Goal: Task Accomplishment & Management: Use online tool/utility

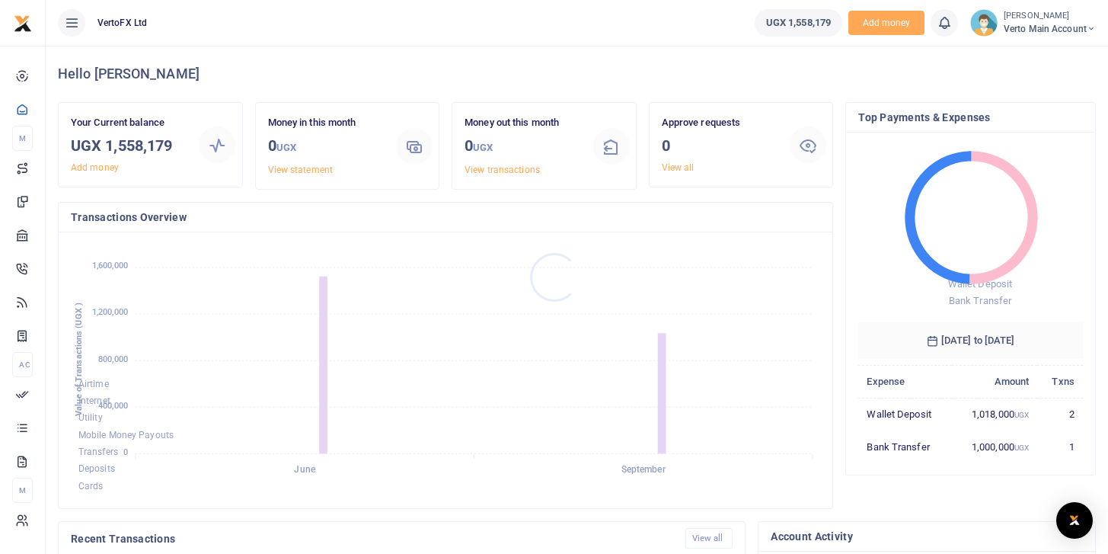
scroll to position [1, 1]
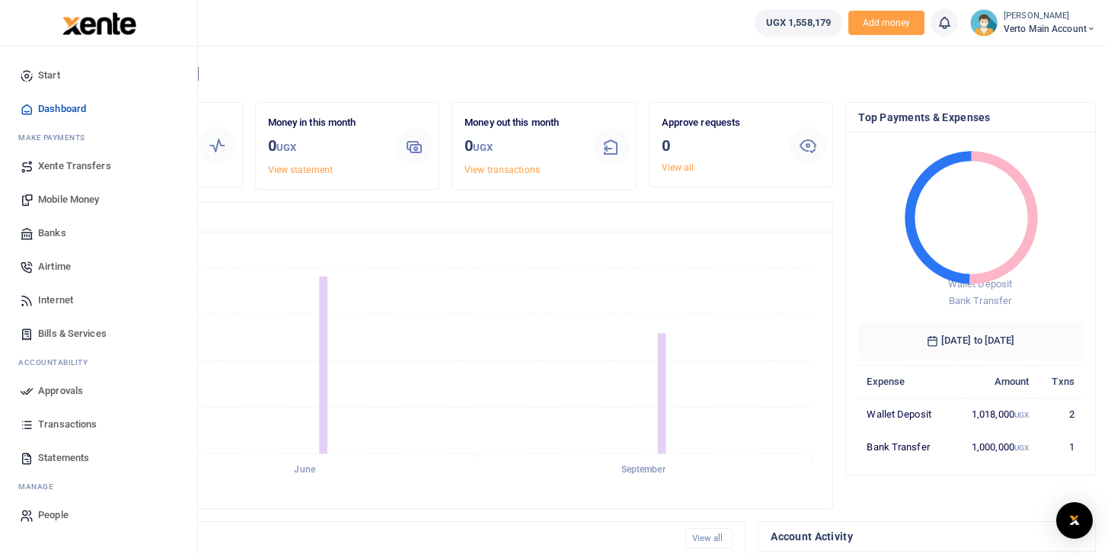
click at [84, 426] on span "Transactions" at bounding box center [67, 423] width 59 height 15
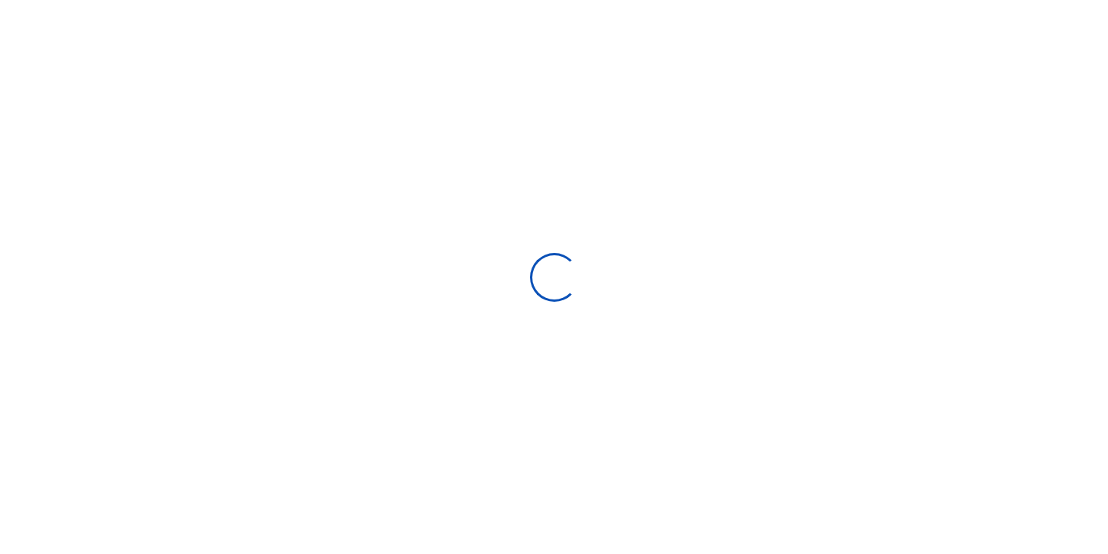
select select
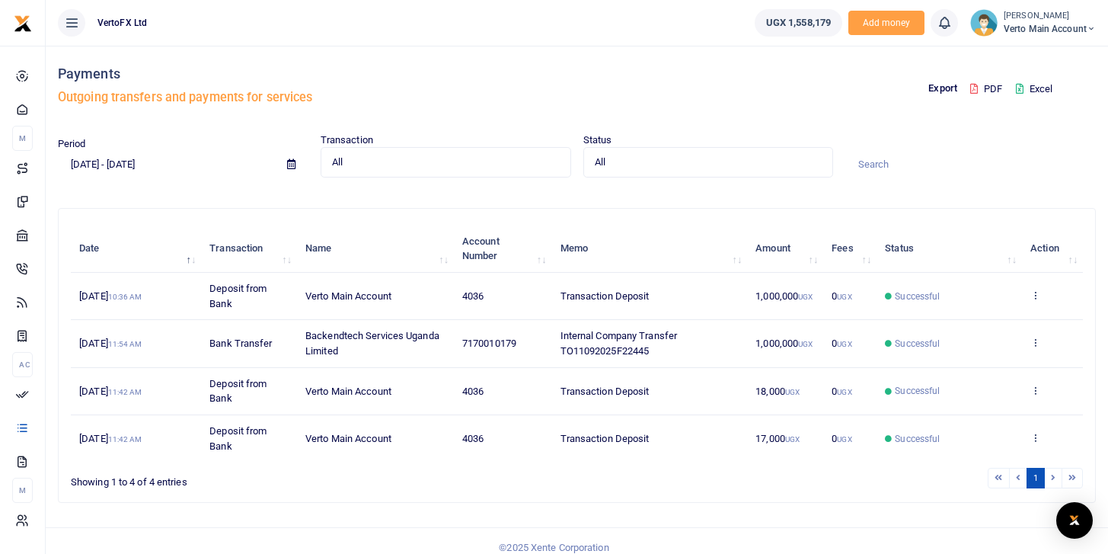
scroll to position [13, 0]
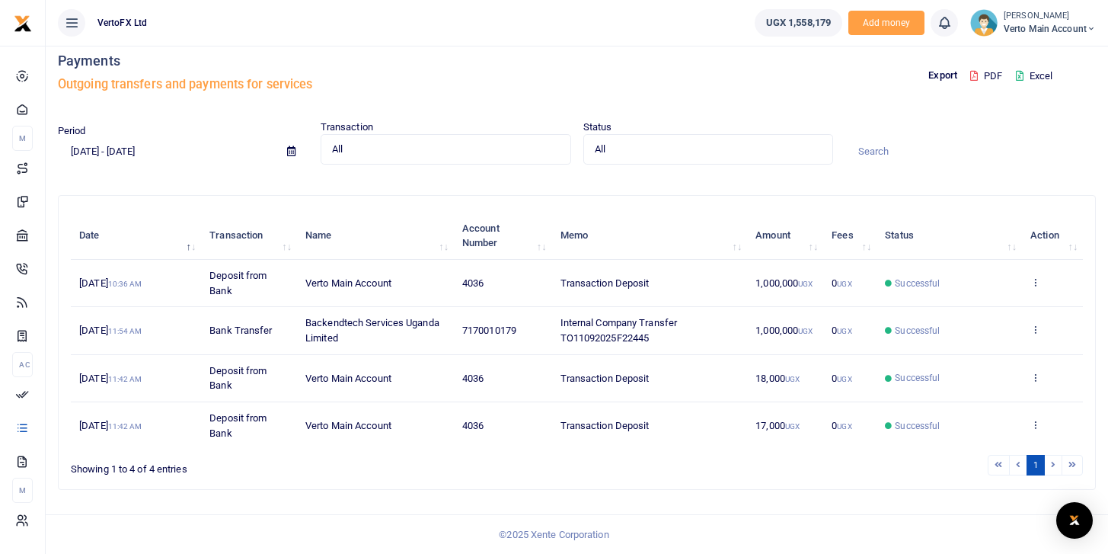
click at [109, 146] on input "[DATE] - [DATE]" at bounding box center [166, 151] width 217 height 26
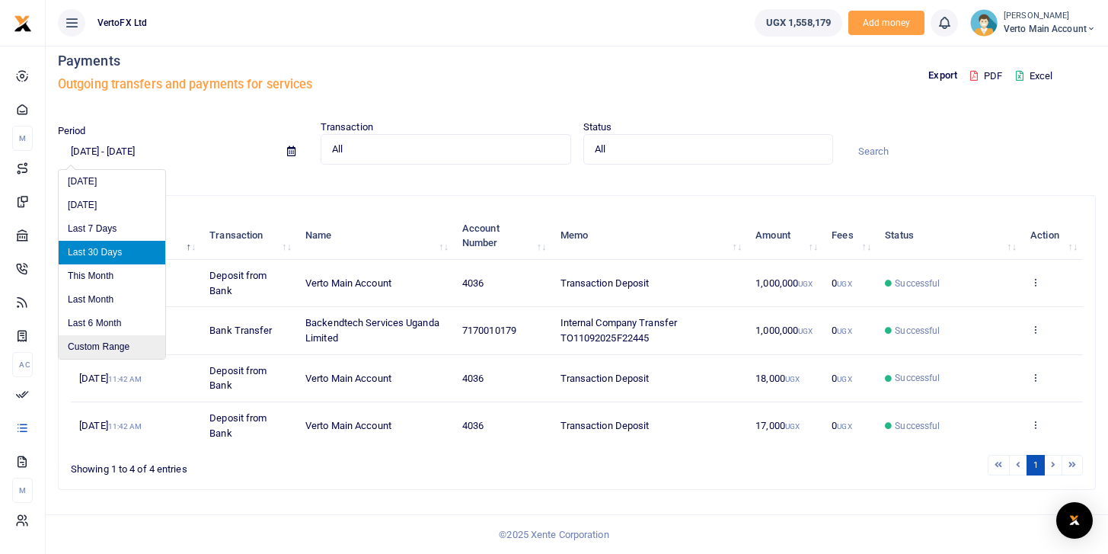
click at [107, 343] on li "Custom Range" at bounding box center [112, 347] width 107 height 24
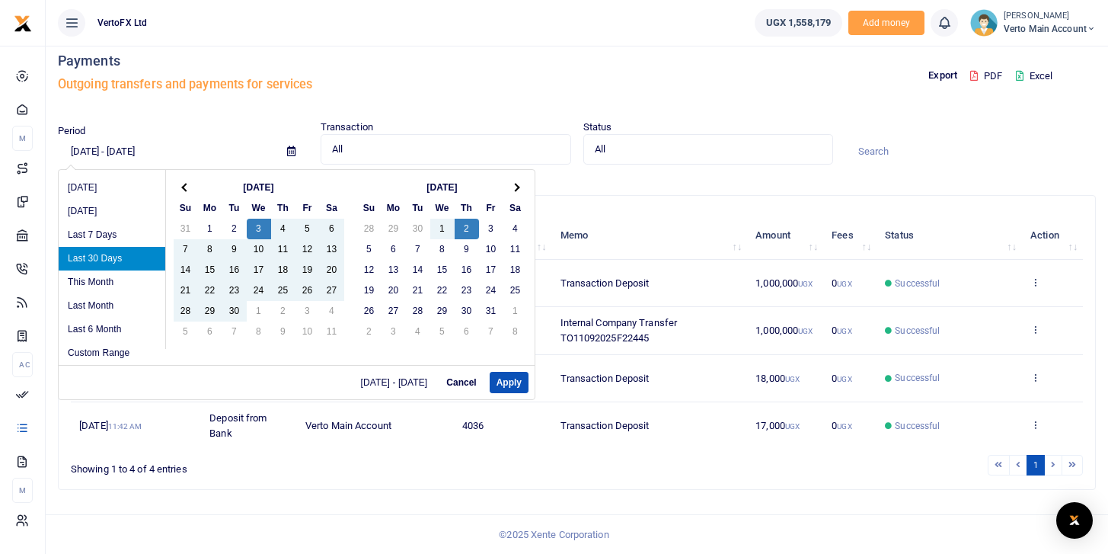
click at [658, 199] on div "Search: Date Transaction Name Account Number Memo Amount Fees Status Action [DA…" at bounding box center [577, 343] width 1036 height 294
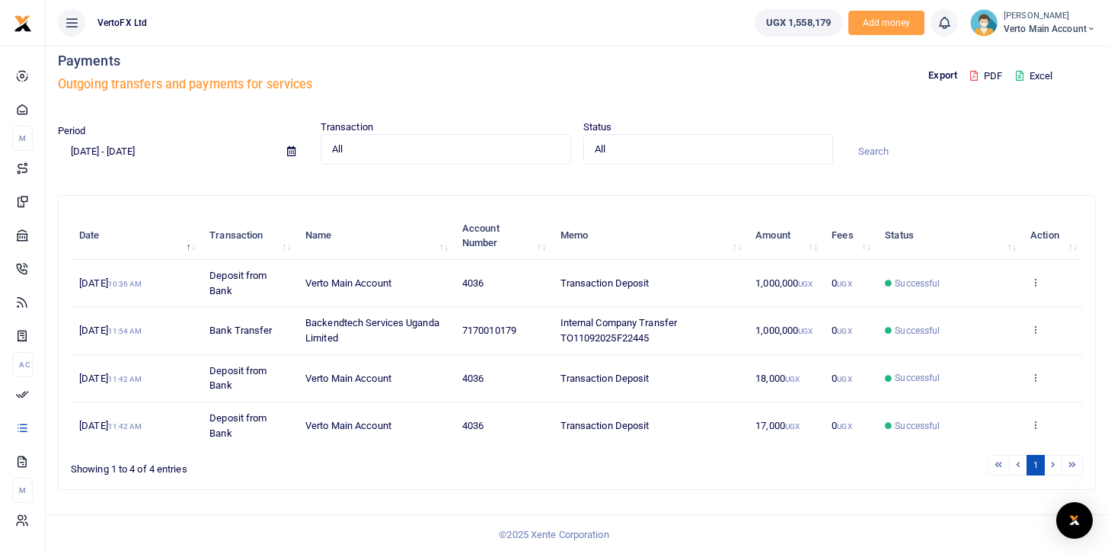
click at [1020, 72] on button "Excel" at bounding box center [1034, 76] width 62 height 26
click at [1035, 72] on button "Excel" at bounding box center [1034, 76] width 62 height 26
click at [289, 151] on icon at bounding box center [291, 151] width 8 height 10
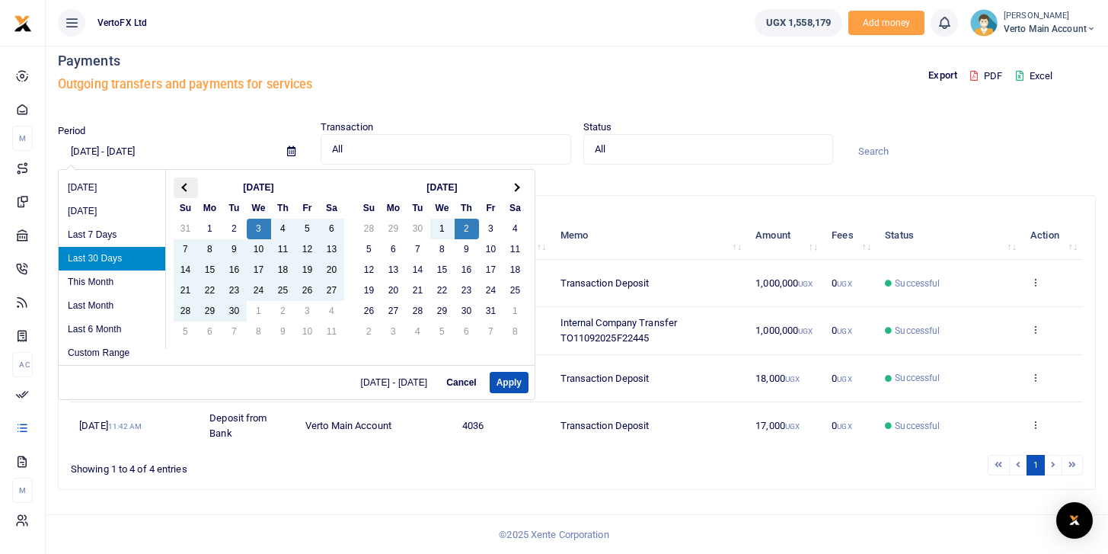
click at [187, 183] on th at bounding box center [186, 187] width 24 height 21
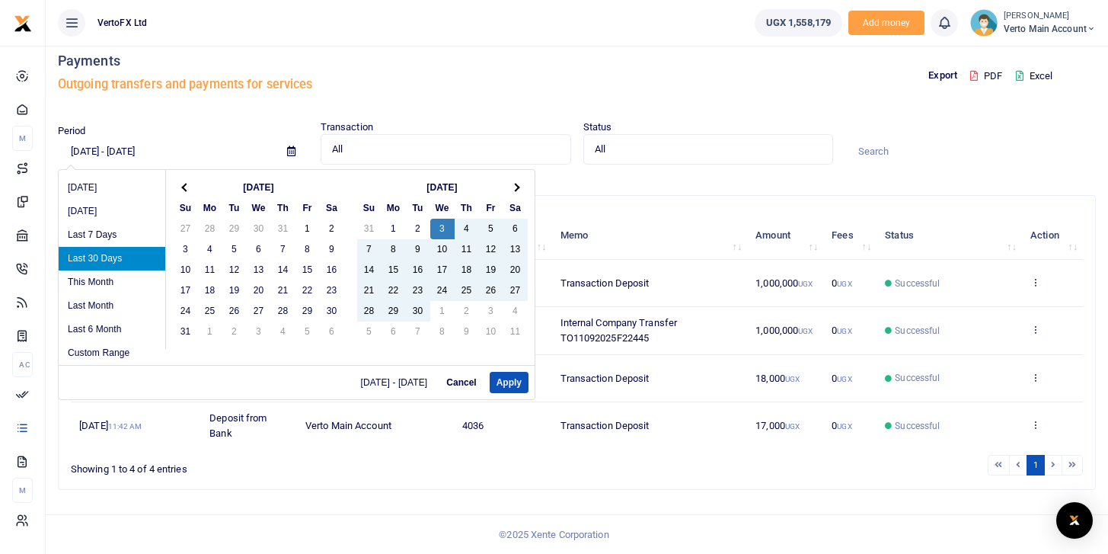
click at [187, 183] on th at bounding box center [186, 187] width 24 height 21
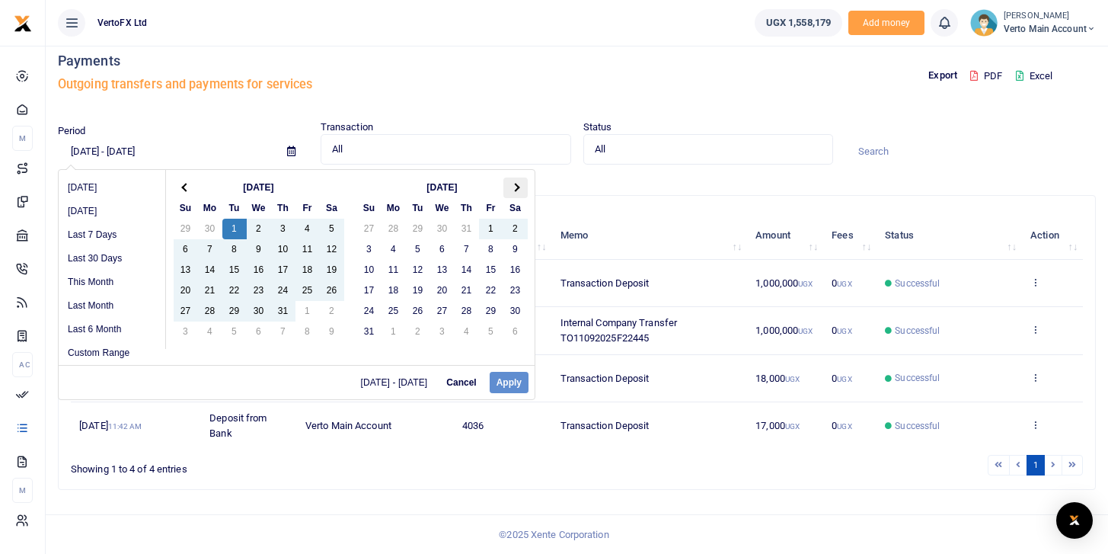
click at [516, 186] on span at bounding box center [515, 188] width 8 height 8
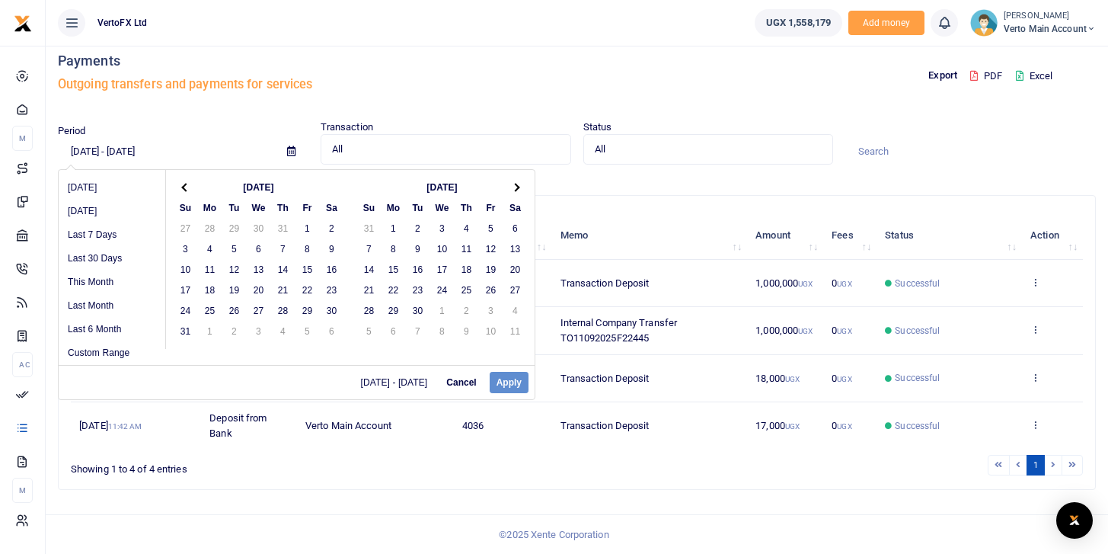
click at [86, 154] on input "[DATE] - [DATE]" at bounding box center [166, 151] width 217 height 26
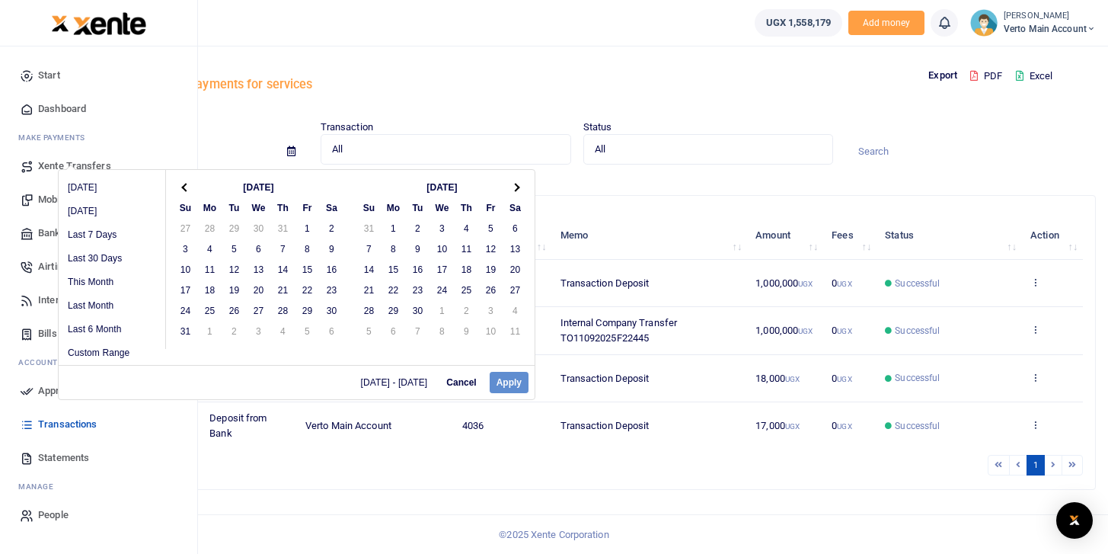
drag, startPoint x: 80, startPoint y: 150, endPoint x: 43, endPoint y: 150, distance: 37.3
click at [43, 150] on body "Start Dashboard M ake Payments Xente Transfers Mobile Money Banks Airtime M" at bounding box center [554, 270] width 1108 height 566
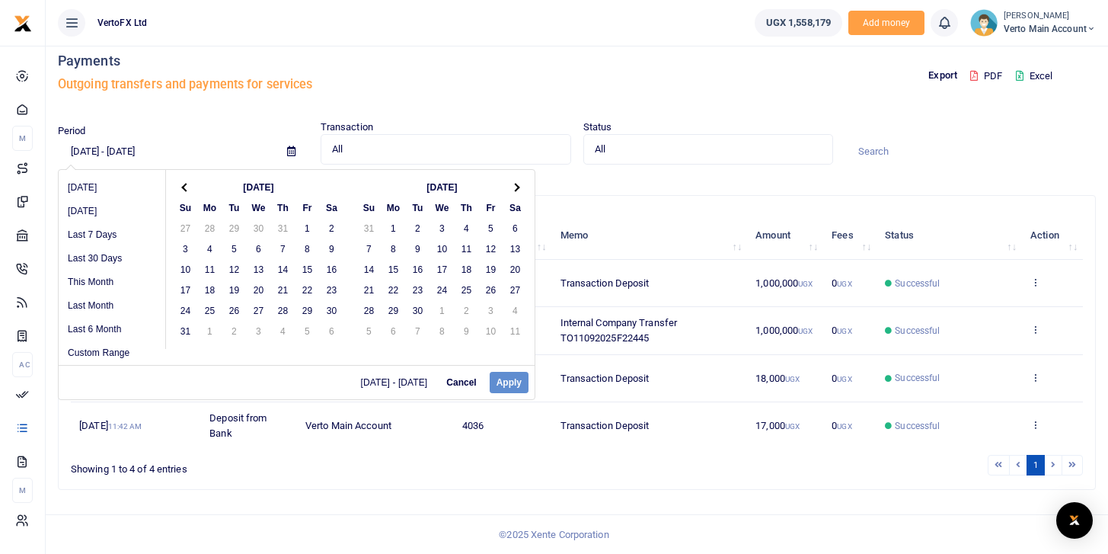
click at [235, 124] on div "Period [DATE] - [DATE]" at bounding box center [183, 143] width 263 height 41
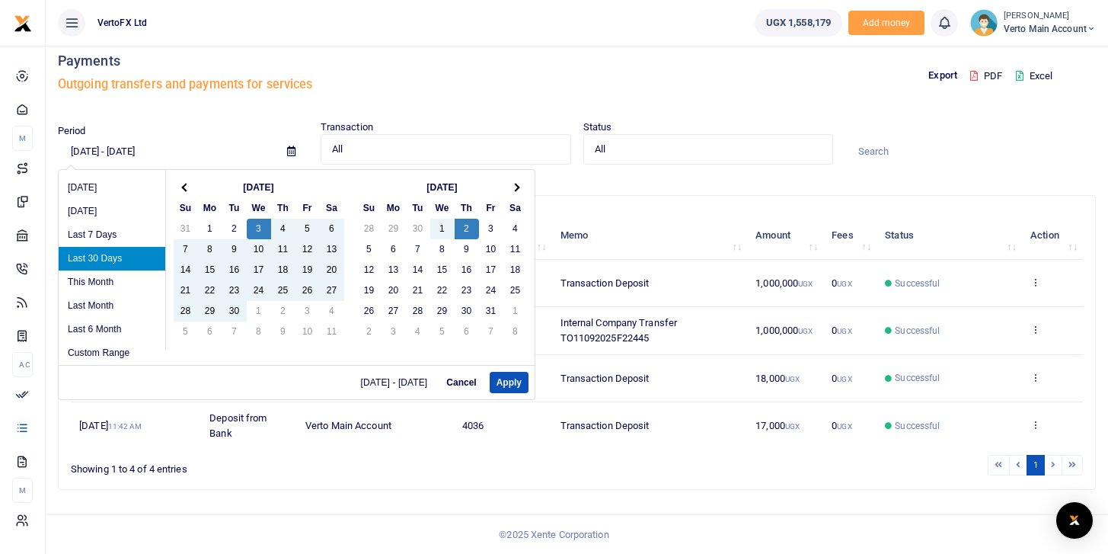
click at [80, 148] on input "[DATE] - [DATE]" at bounding box center [166, 151] width 217 height 26
click at [104, 149] on input "[DATE] - [DATE]" at bounding box center [166, 151] width 217 height 26
drag, startPoint x: 79, startPoint y: 148, endPoint x: 67, endPoint y: 148, distance: 12.2
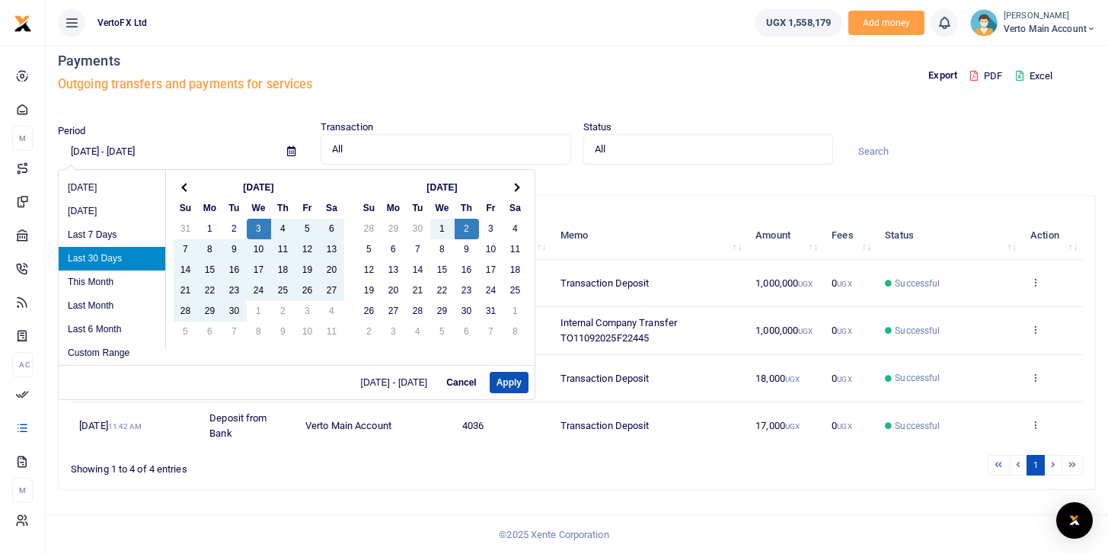
click at [67, 148] on input "[DATE] - [DATE]" at bounding box center [166, 151] width 217 height 26
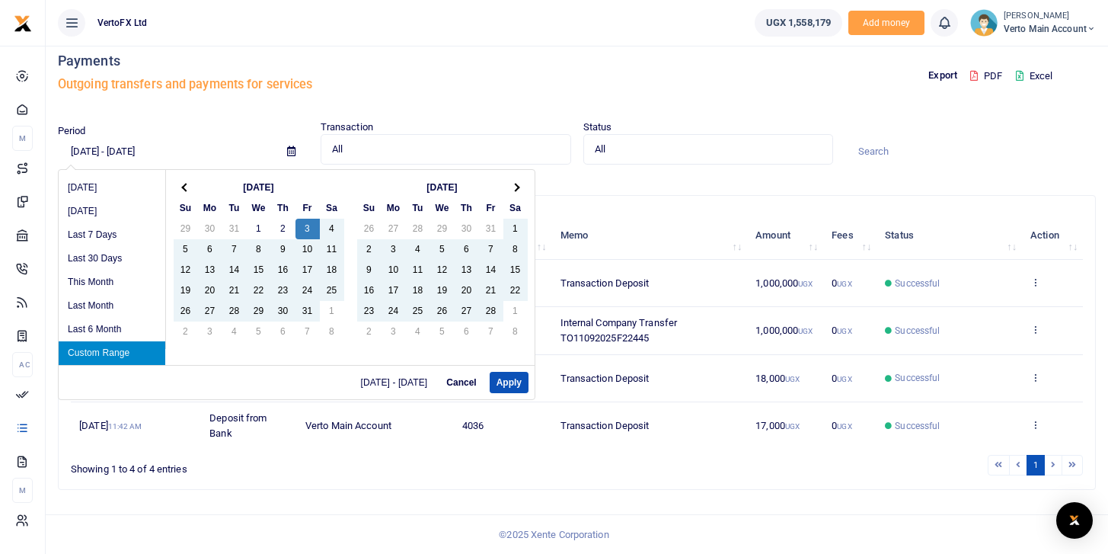
click at [96, 148] on input "[DATE] - [DATE]" at bounding box center [166, 151] width 217 height 26
type input "[DATE] - [DATE]"
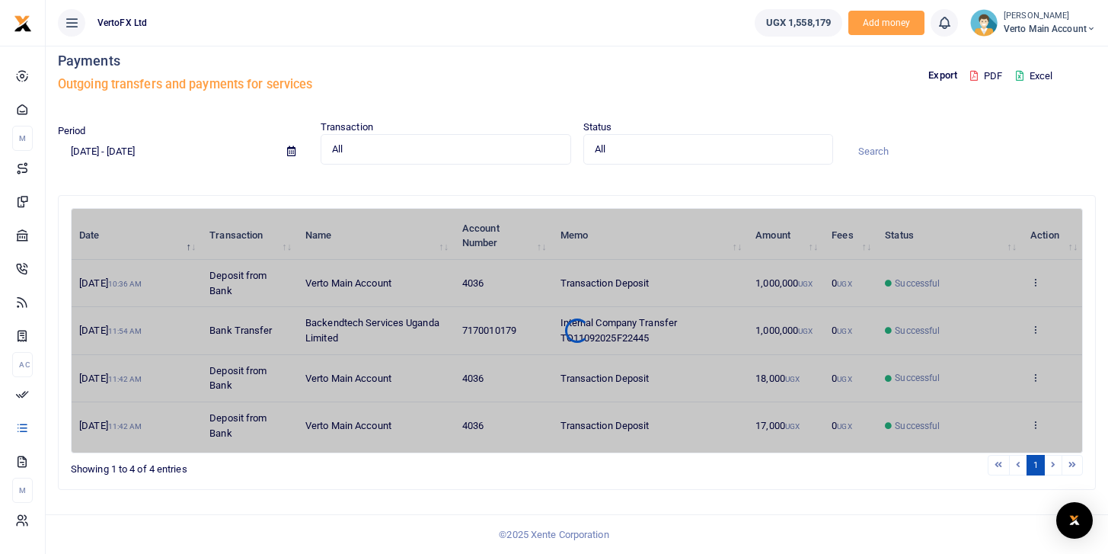
click at [219, 132] on div "Period [DATE] - [DATE]" at bounding box center [183, 143] width 263 height 41
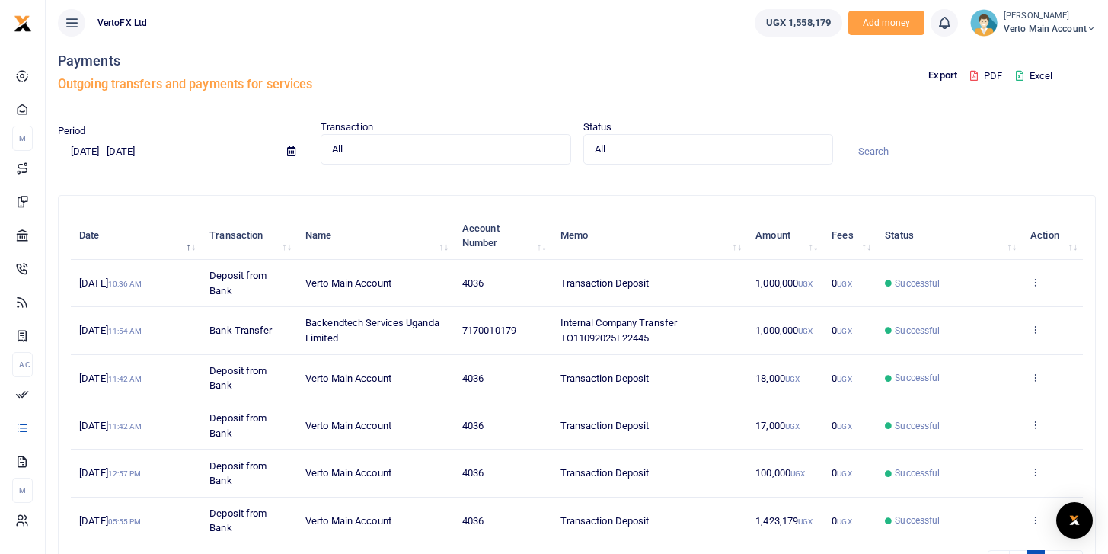
click at [1033, 75] on button "Excel" at bounding box center [1034, 76] width 62 height 26
